Goal: Transaction & Acquisition: Register for event/course

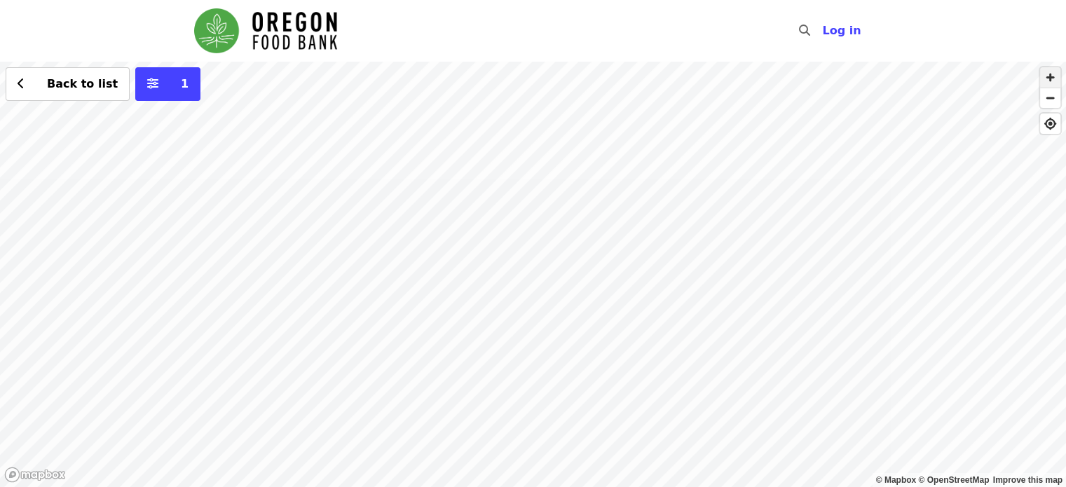
click at [1053, 79] on span "button" at bounding box center [1050, 77] width 20 height 20
drag, startPoint x: 817, startPoint y: 240, endPoint x: 799, endPoint y: 394, distance: 154.6
click at [799, 394] on div "Back to list 1" at bounding box center [533, 275] width 1066 height 426
click at [614, 196] on div "Back to list 1" at bounding box center [533, 275] width 1066 height 426
click at [910, 353] on div "Back to list 1" at bounding box center [533, 275] width 1066 height 426
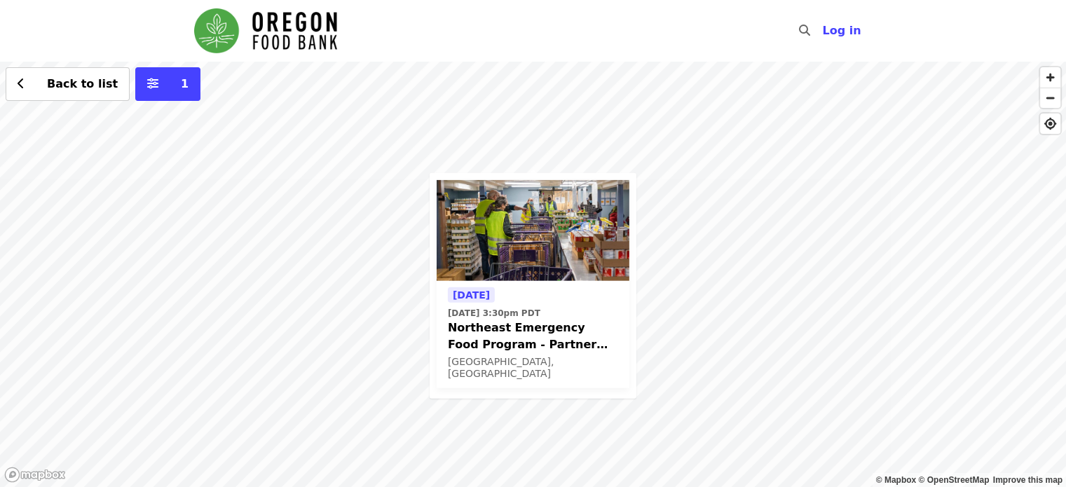
click at [541, 309] on time "[DATE] 3:30pm PDT" at bounding box center [494, 313] width 93 height 13
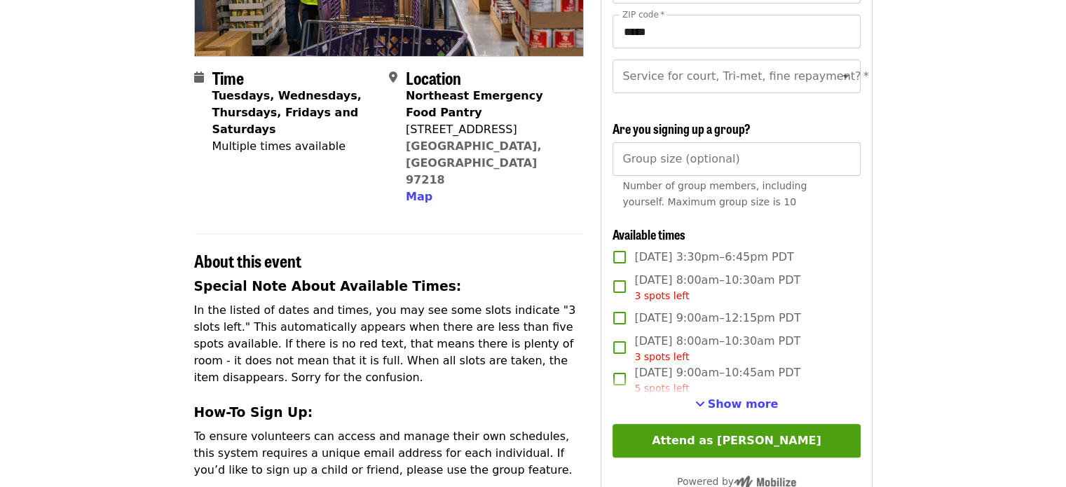
scroll to position [491, 0]
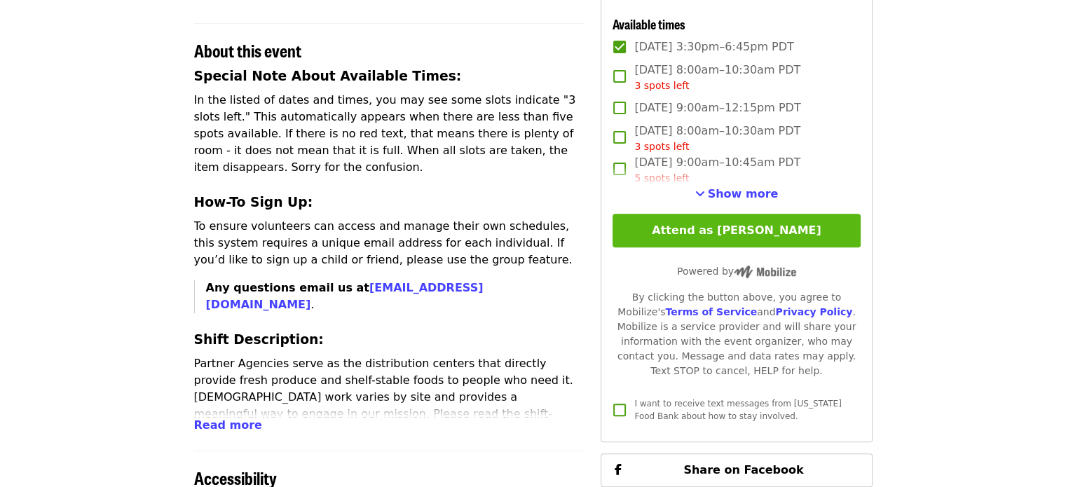
click at [828, 233] on button "Attend as [PERSON_NAME]" at bounding box center [736, 231] width 247 height 34
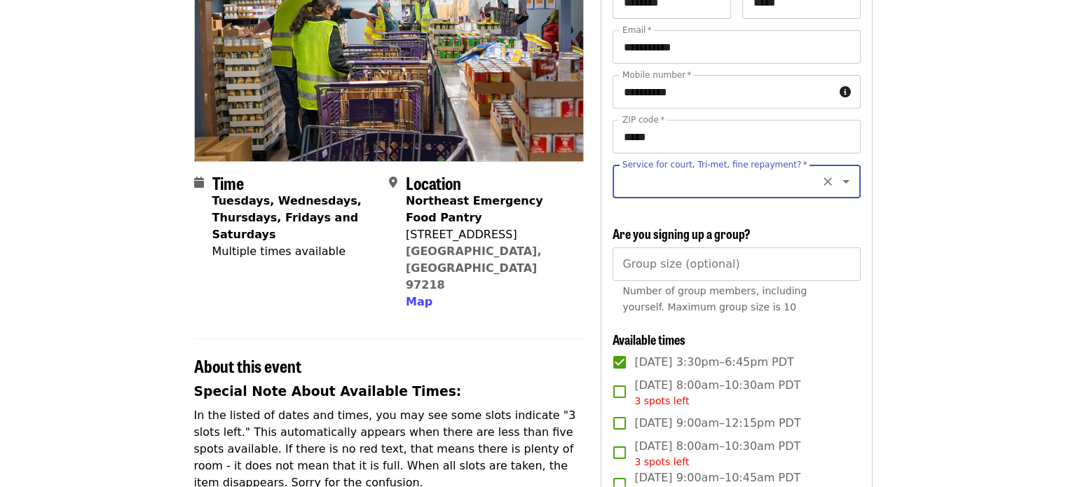
scroll to position [62, 0]
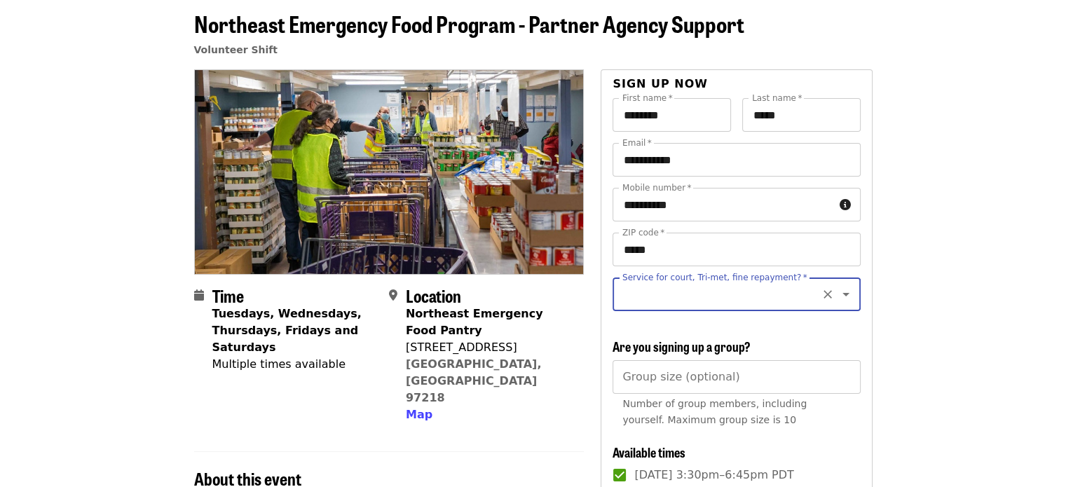
click at [839, 294] on icon "Open" at bounding box center [846, 294] width 17 height 17
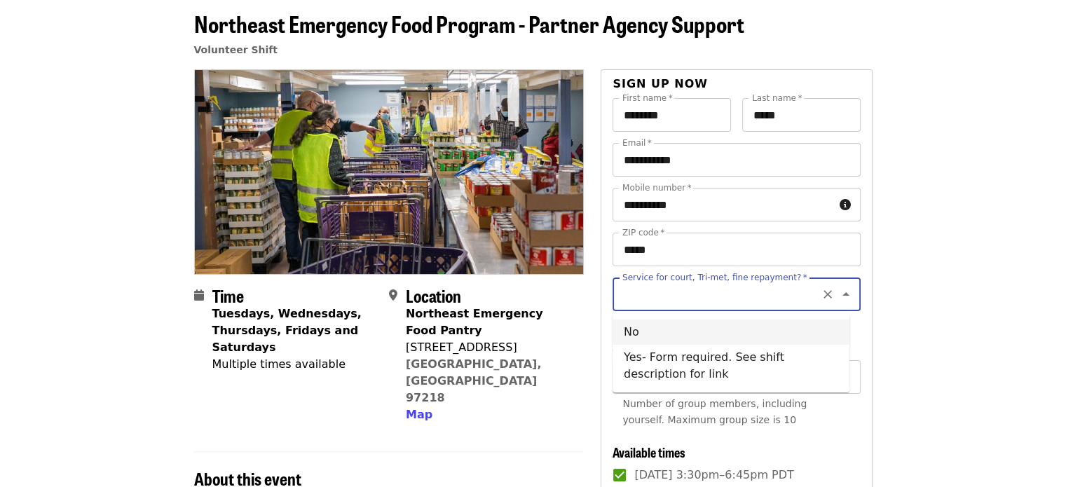
click at [634, 332] on li "No" at bounding box center [731, 332] width 237 height 25
type input "**"
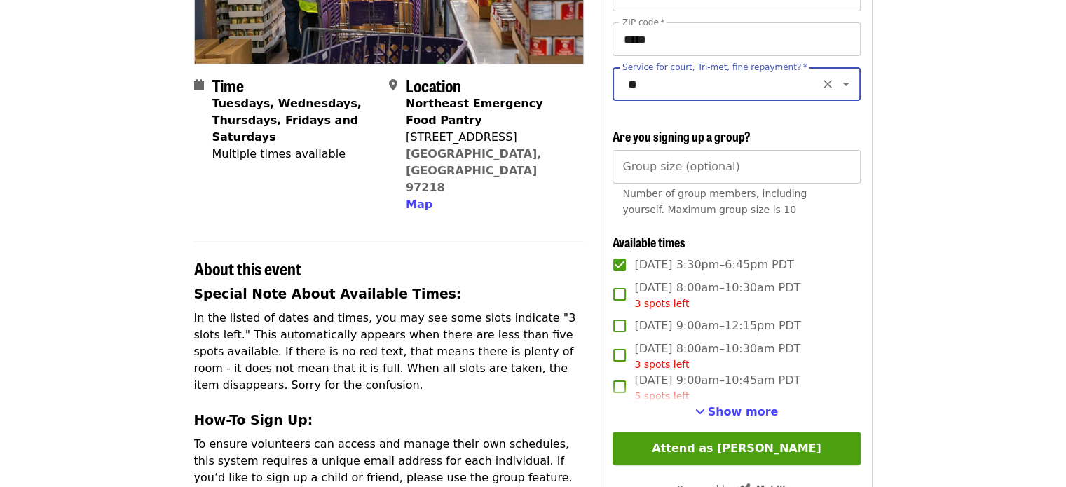
scroll to position [413, 0]
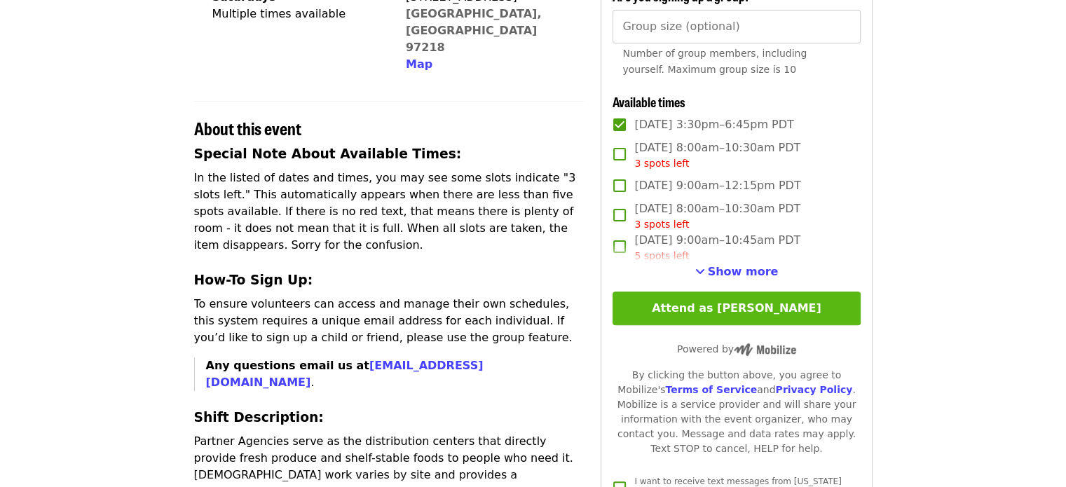
click at [740, 318] on button "Attend as [PERSON_NAME]" at bounding box center [736, 309] width 247 height 34
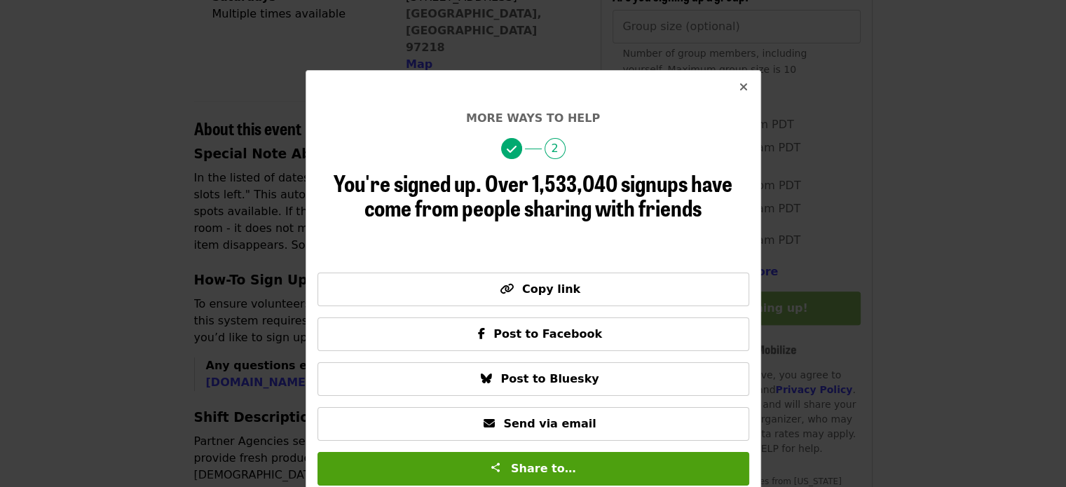
click at [740, 83] on icon "times icon" at bounding box center [744, 87] width 8 height 13
